Goal: Information Seeking & Learning: Learn about a topic

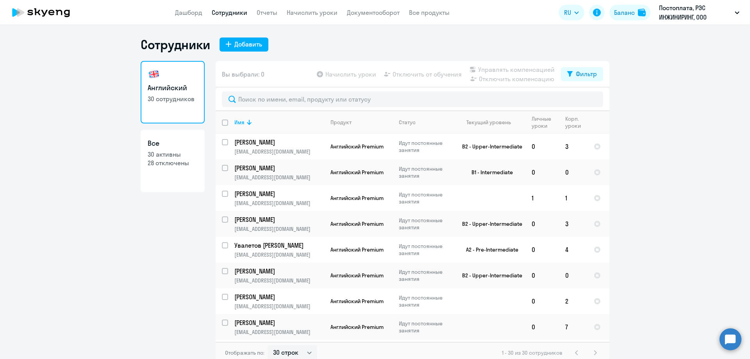
select select "30"
click at [666, 59] on li "КОМПЕНСАЦИЯ Постоплата, РЭС ИНЖИНИРИНГ, ООО" at bounding box center [667, 56] width 151 height 20
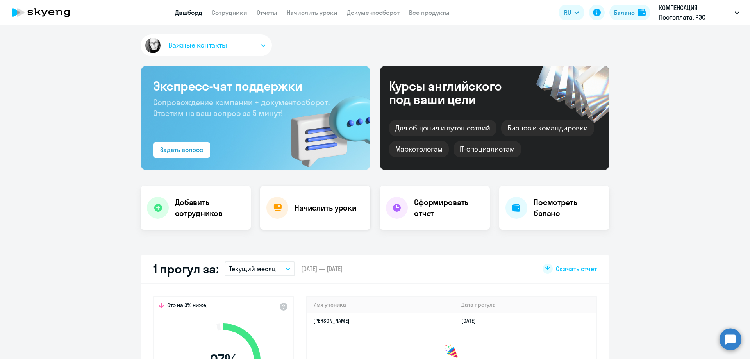
select select "30"
click at [222, 12] on link "Сотрудники" at bounding box center [230, 13] width 36 height 8
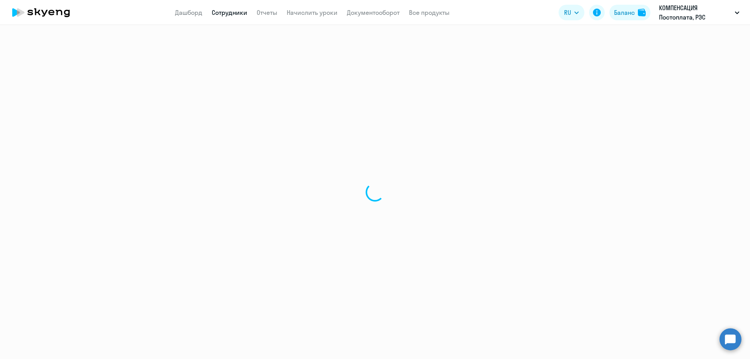
select select "30"
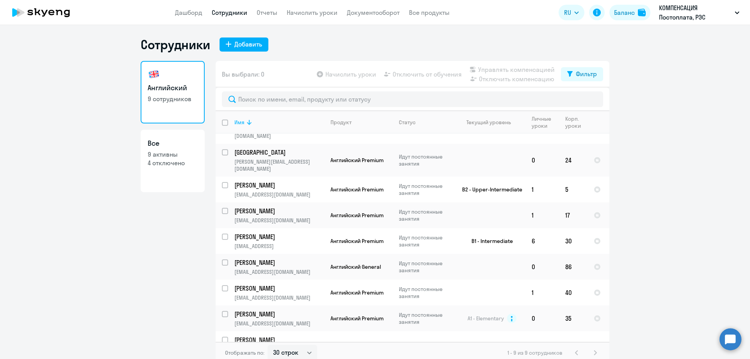
scroll to position [24, 0]
click at [267, 290] on td "[PERSON_NAME] [EMAIL_ADDRESS][DOMAIN_NAME]" at bounding box center [276, 291] width 96 height 26
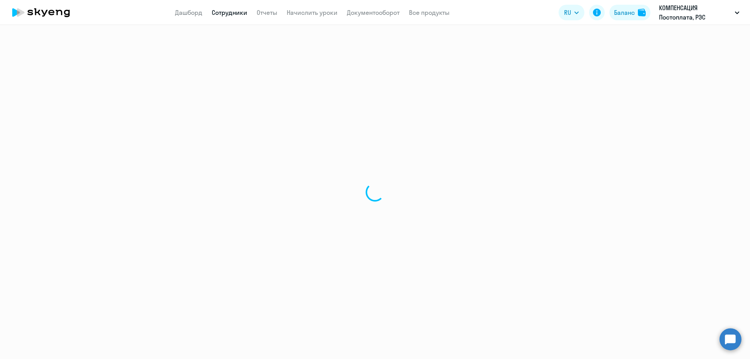
select select "english"
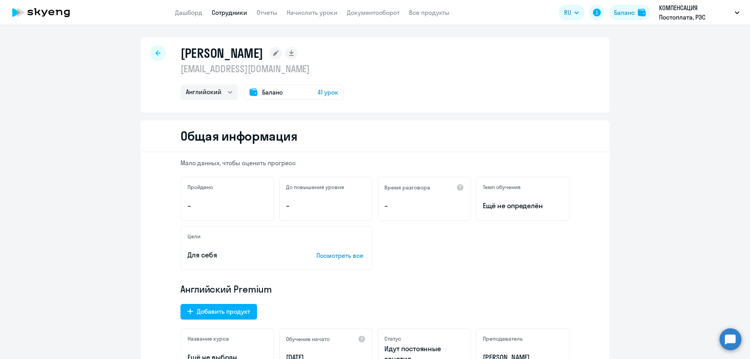
select select "30"
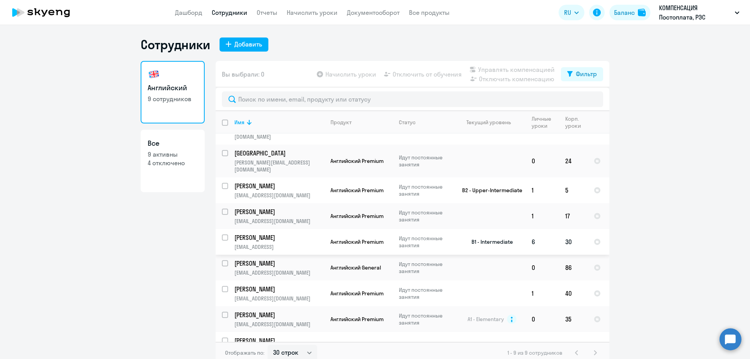
scroll to position [24, 0]
click at [261, 308] on p "[PERSON_NAME]" at bounding box center [278, 312] width 88 height 9
select select "english"
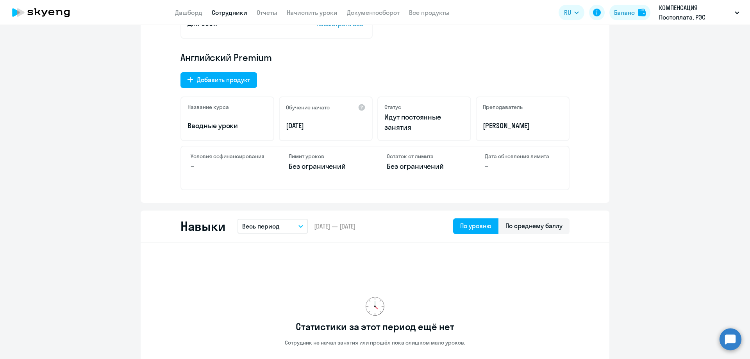
scroll to position [195, 0]
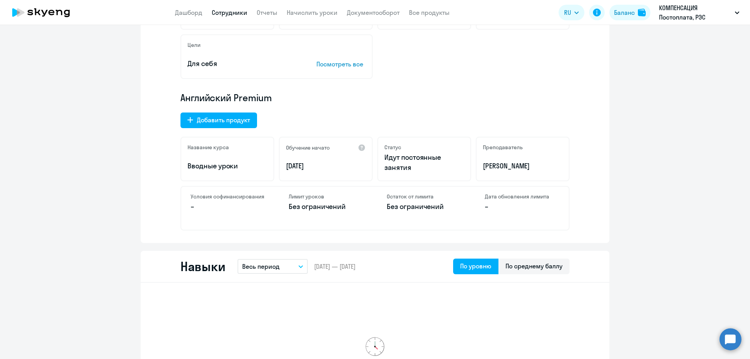
click at [235, 12] on link "Сотрудники" at bounding box center [230, 13] width 36 height 8
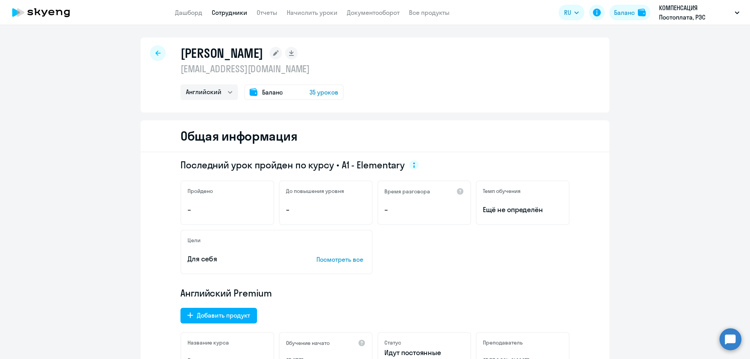
select select "30"
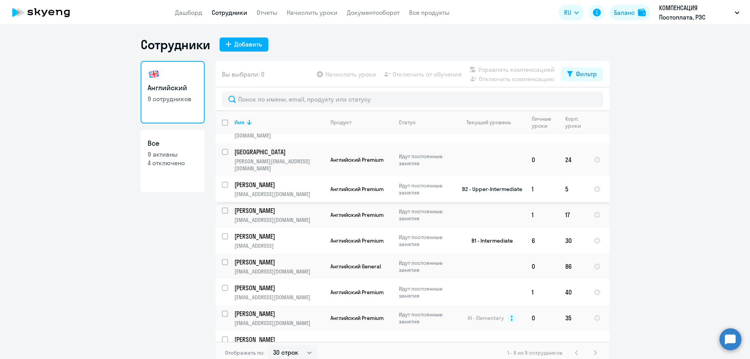
scroll to position [24, 0]
click at [255, 283] on p "[PERSON_NAME]" at bounding box center [278, 287] width 88 height 9
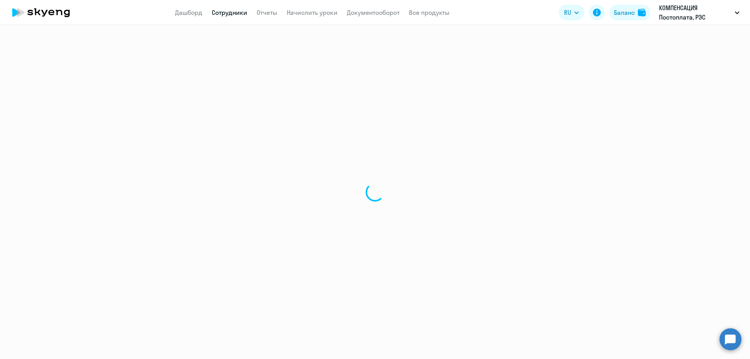
select select "english"
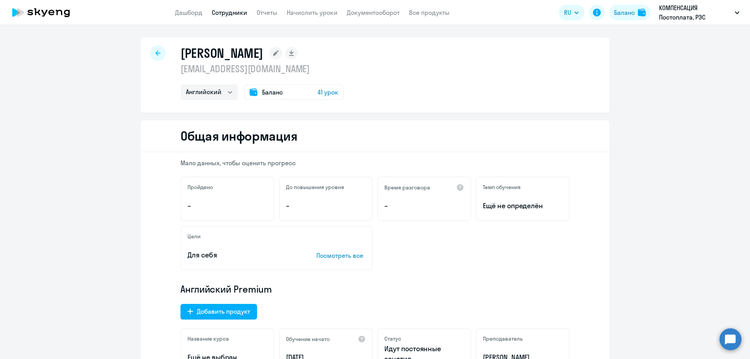
click at [234, 13] on link "Сотрудники" at bounding box center [230, 13] width 36 height 8
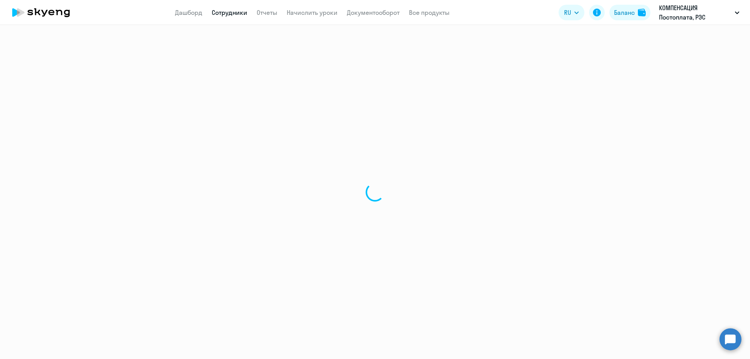
select select "30"
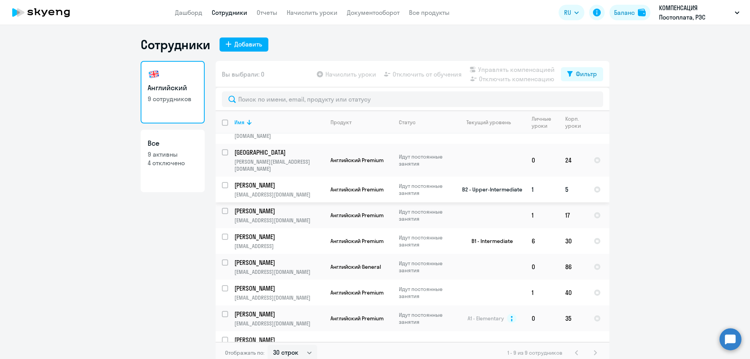
scroll to position [24, 0]
